Goal: Information Seeking & Learning: Learn about a topic

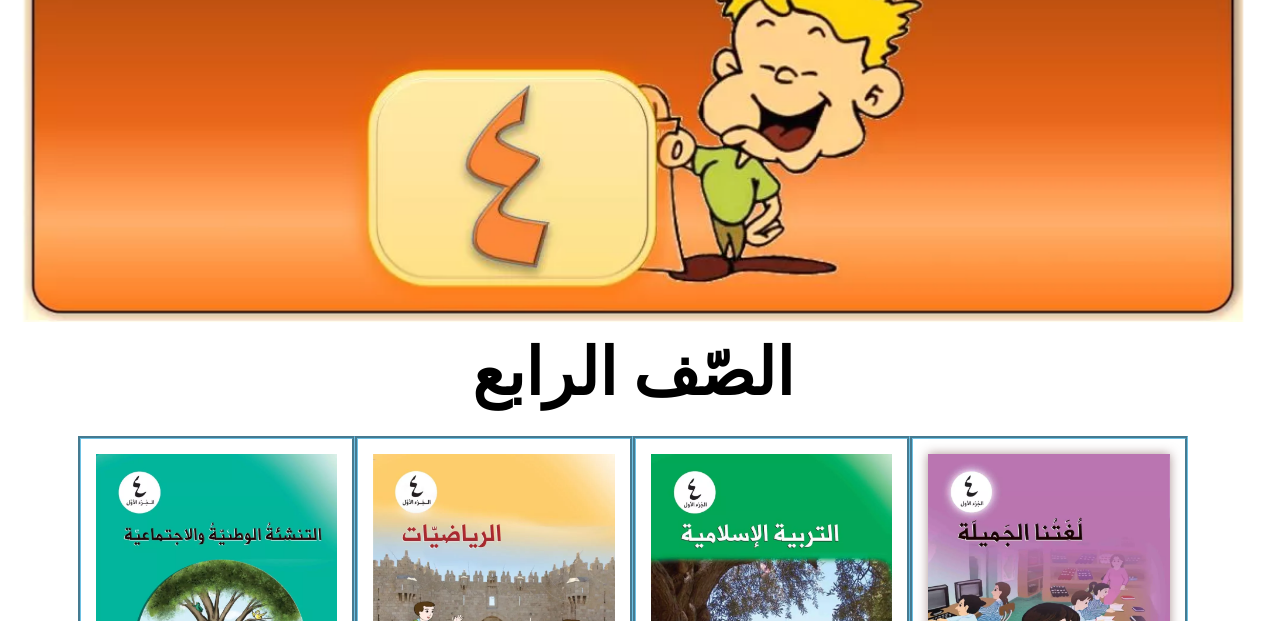
scroll to position [240, 0]
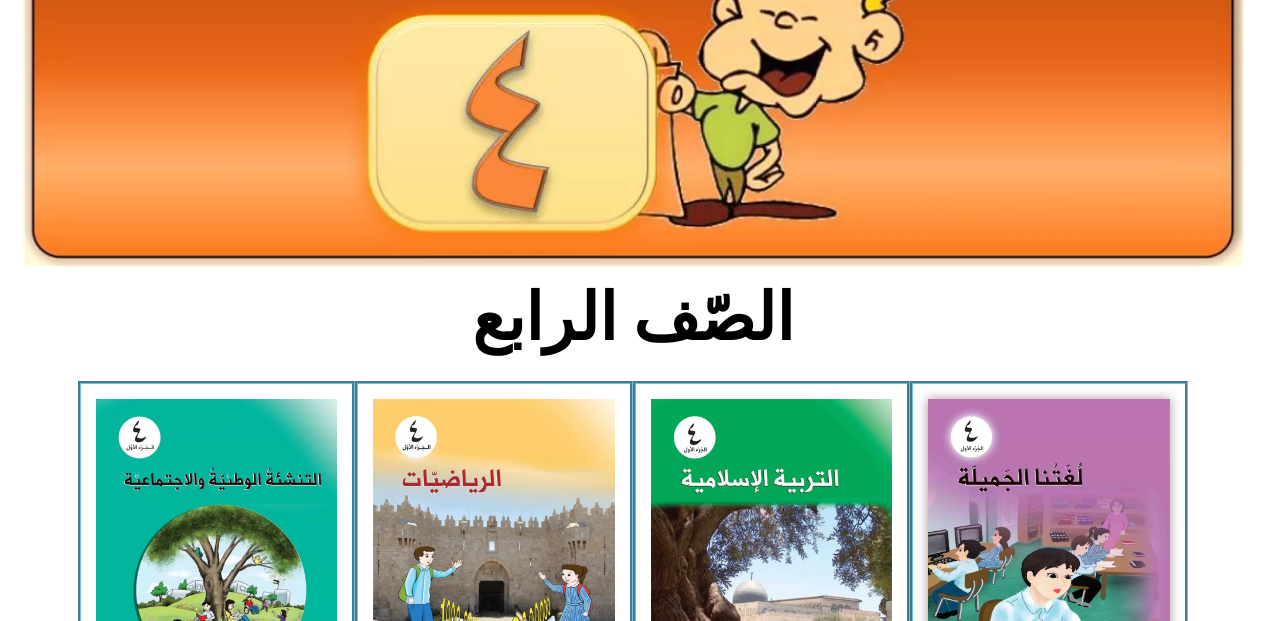
click at [468, 575] on img at bounding box center [494, 550] width 242 height 303
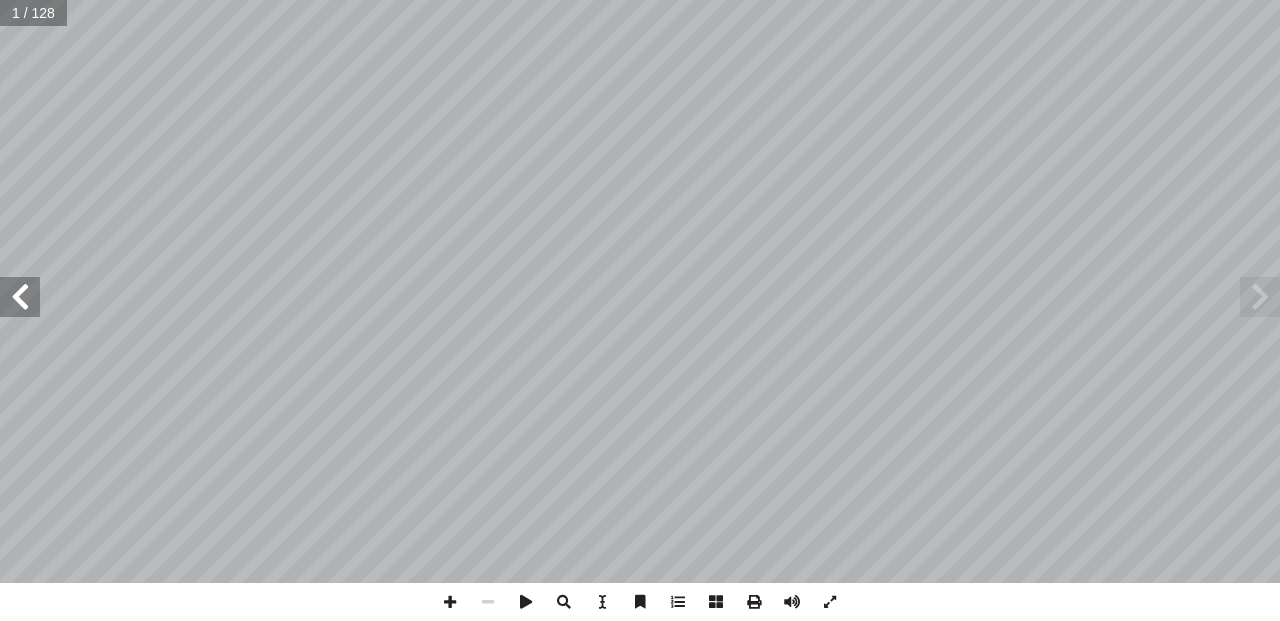
click at [0, 309] on span at bounding box center [20, 297] width 40 height 40
click at [17, 290] on span at bounding box center [20, 297] width 40 height 40
click at [24, 304] on span at bounding box center [20, 297] width 40 height 40
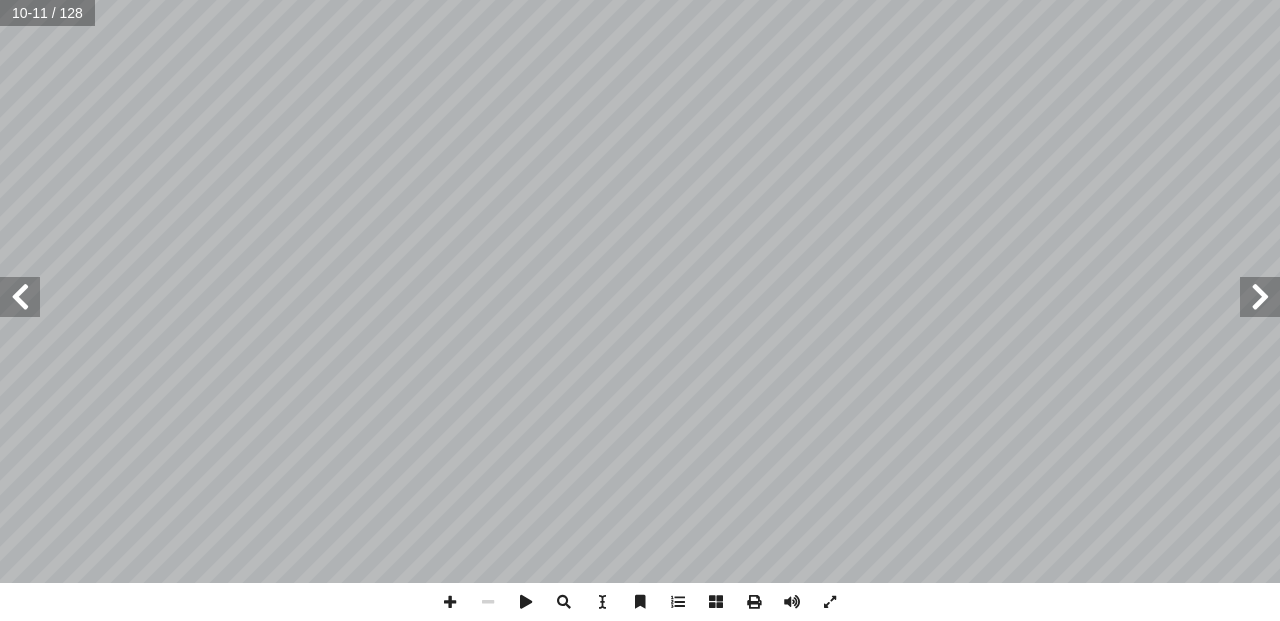
click at [24, 304] on span at bounding box center [20, 297] width 40 height 40
click at [447, 611] on span at bounding box center [450, 602] width 38 height 38
